Goal: Information Seeking & Learning: Learn about a topic

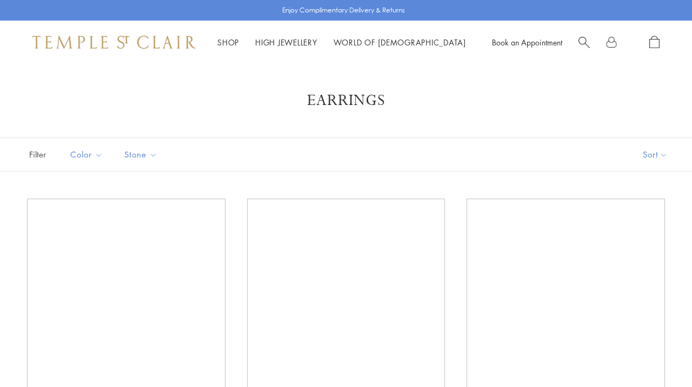
click at [143, 153] on span "Stone" at bounding box center [142, 155] width 47 height 14
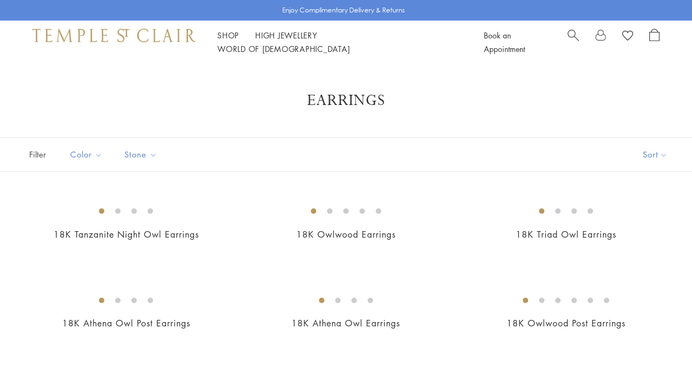
click at [141, 151] on span "Stone" at bounding box center [142, 155] width 47 height 14
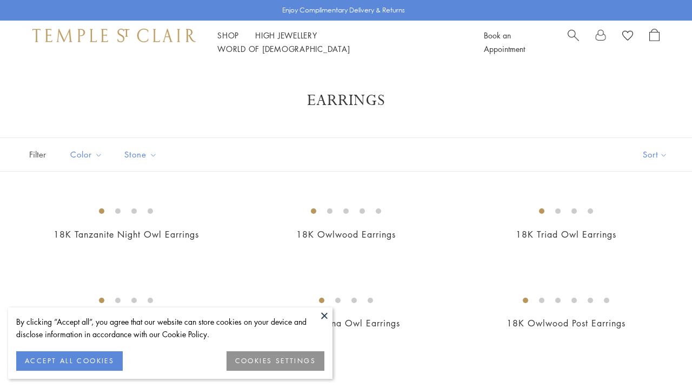
click at [153, 153] on span "Stone" at bounding box center [142, 155] width 47 height 14
click at [88, 359] on button "ACCEPT ALL COOKIES" at bounding box center [69, 360] width 107 height 19
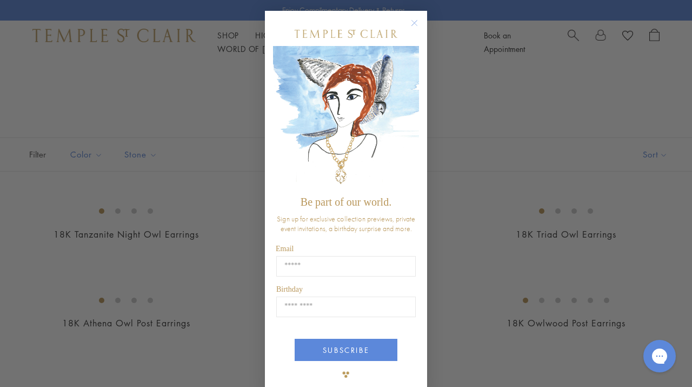
click at [413, 22] on circle "Close dialog" at bounding box center [414, 23] width 13 height 13
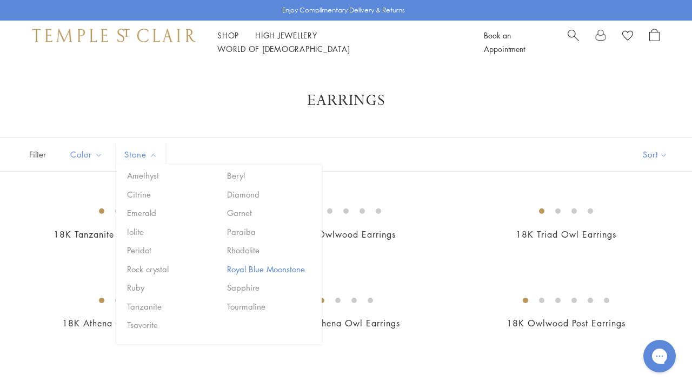
click at [251, 266] on button "Royal Blue Moonstone" at bounding box center [271, 269] width 92 height 12
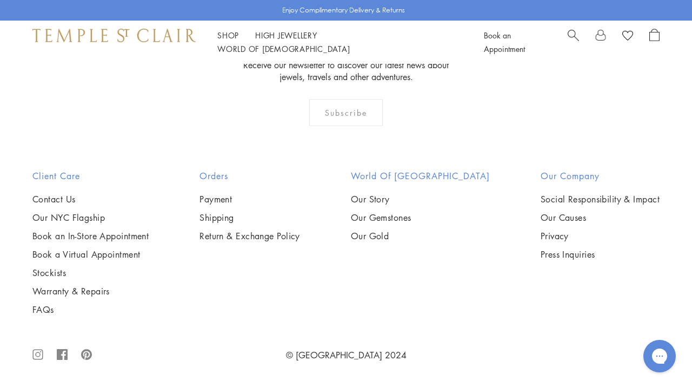
scroll to position [2002, 0]
click at [0, 0] on img at bounding box center [0, 0] width 0 height 0
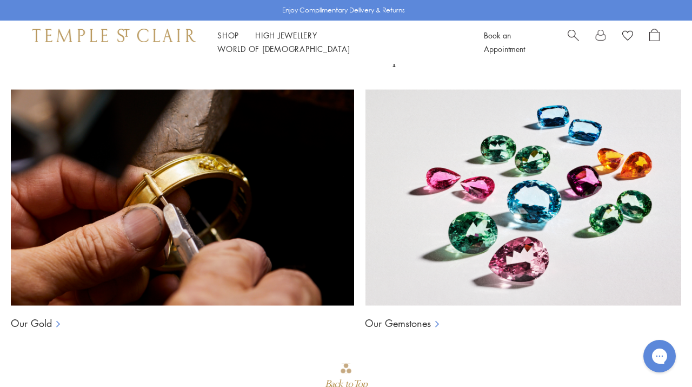
scroll to position [1267, 0]
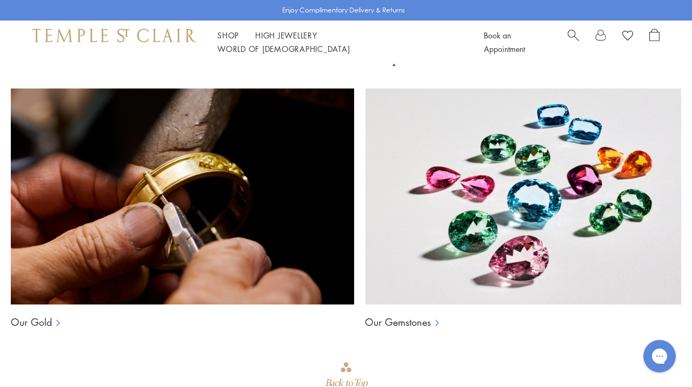
click at [52, 305] on div "Our Gold" at bounding box center [183, 317] width 344 height 24
click at [57, 318] on icon at bounding box center [59, 323] width 11 height 11
click at [42, 315] on link "Our Gold" at bounding box center [31, 321] width 41 height 13
click at [281, 38] on link "High Jewellery High Jewellery" at bounding box center [286, 35] width 62 height 11
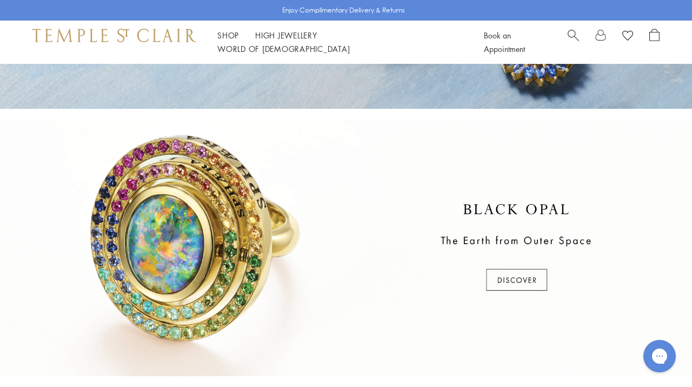
scroll to position [169, 0]
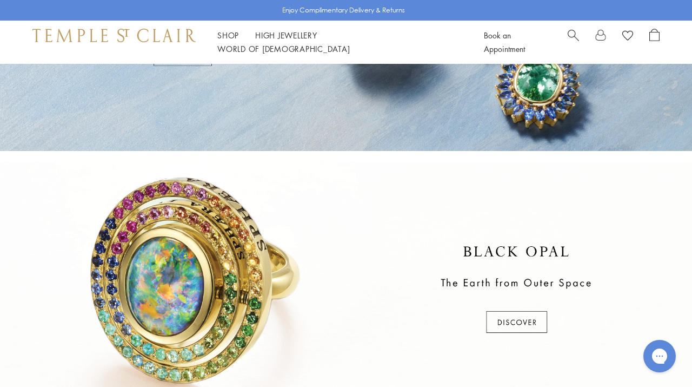
click at [512, 320] on div at bounding box center [346, 290] width 692 height 256
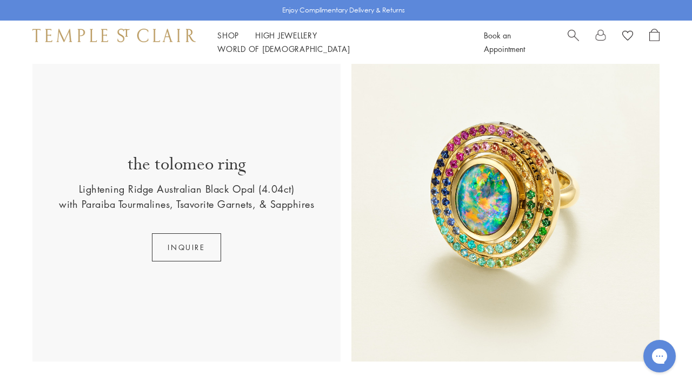
scroll to position [286, 0]
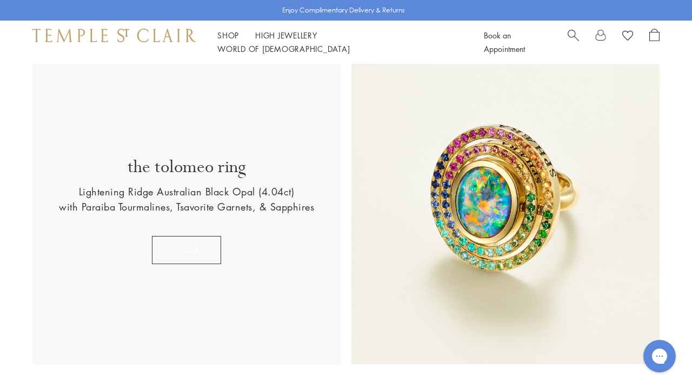
click at [195, 242] on button "INQUIRE" at bounding box center [186, 250] width 69 height 28
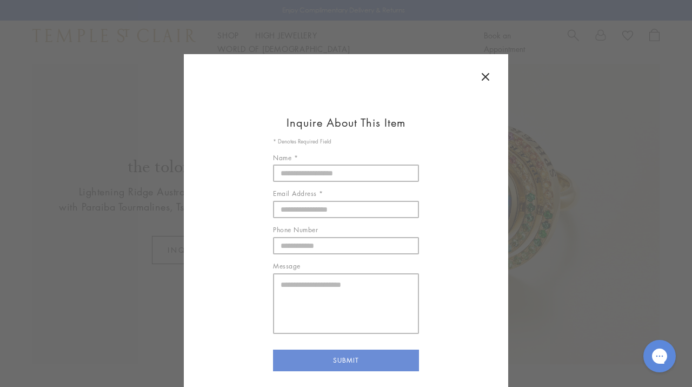
click at [485, 75] on icon at bounding box center [485, 76] width 13 height 13
